Goal: Task Accomplishment & Management: Use online tool/utility

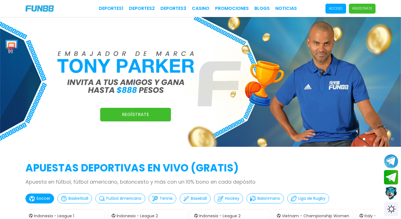
click at [338, 11] on span "Acceso" at bounding box center [336, 9] width 21 height 10
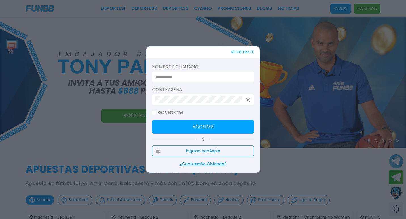
type input "********"
click at [201, 126] on button "Acceder" at bounding box center [203, 127] width 102 height 14
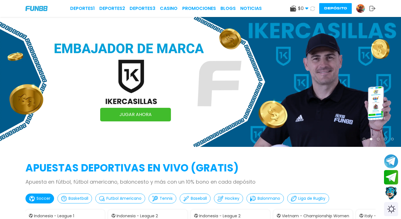
click at [349, 8] on button "Depósito" at bounding box center [335, 8] width 33 height 11
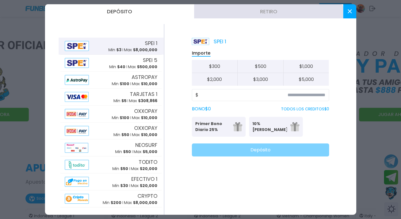
click at [321, 111] on p "TODOS LOS CREDITOS $ 0" at bounding box center [305, 109] width 48 height 6
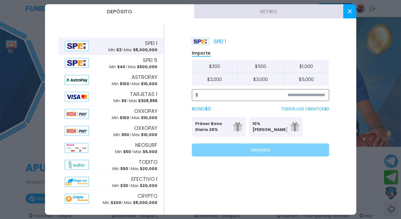
click at [292, 95] on input at bounding box center [262, 95] width 127 height 7
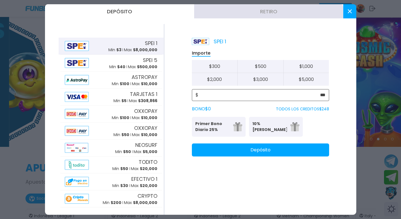
type input "***"
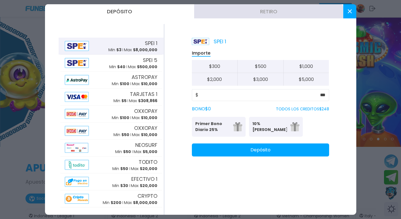
click at [225, 148] on button "Depósito" at bounding box center [260, 150] width 137 height 13
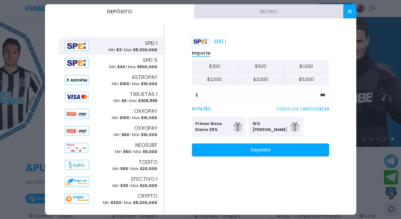
click at [347, 6] on button at bounding box center [350, 11] width 13 height 14
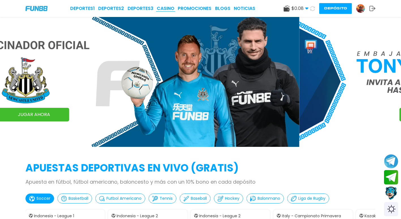
click at [171, 7] on link "CASINO" at bounding box center [166, 8] width 18 height 7
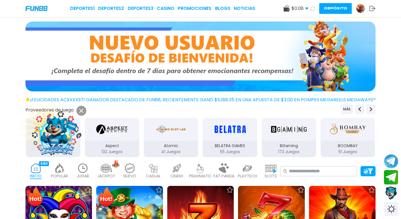
click at [84, 110] on button at bounding box center [81, 111] width 10 height 10
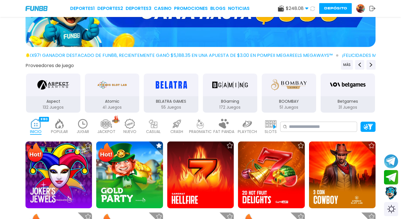
scroll to position [142, 0]
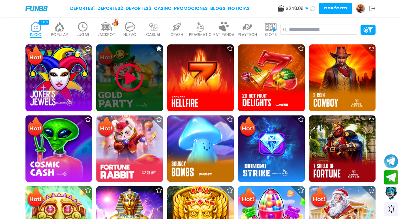
click at [143, 71] on img at bounding box center [130, 78] width 34 height 34
